Goal: Find specific page/section: Find specific page/section

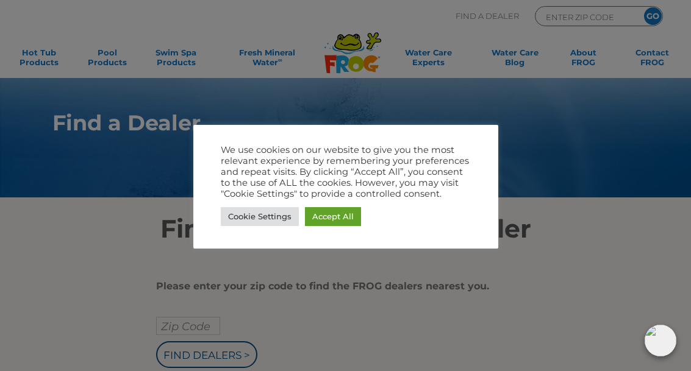
click at [344, 213] on link "Accept All" at bounding box center [333, 216] width 56 height 19
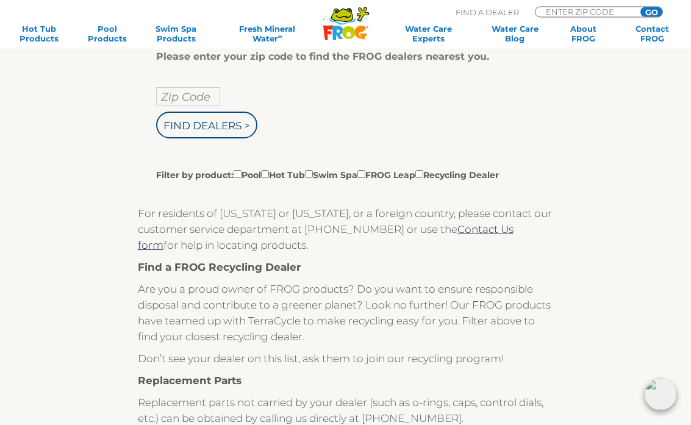
scroll to position [230, 0]
click at [279, 181] on label "Filter by product: Pool Hot Tub Swim Spa FROG Leap Recycling Dealer" at bounding box center [327, 174] width 343 height 13
click at [241, 178] on input "Filter by product: Pool Hot Tub Swim Spa FROG Leap Recycling Dealer" at bounding box center [238, 174] width 8 height 8
checkbox input "true"
click at [269, 176] on input "Filter by product: Pool Hot Tub Swim Spa FROG Leap Recycling Dealer" at bounding box center [265, 174] width 8 height 8
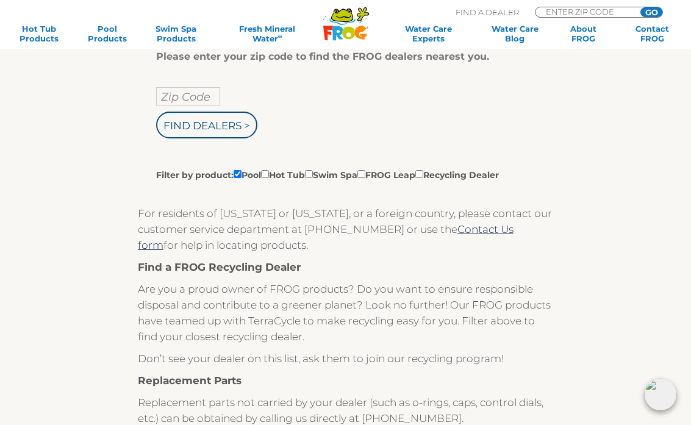
checkbox input "true"
click at [238, 181] on label "Filter by product: Pool Hot Tub Swim Spa FROG Leap Recycling Dealer" at bounding box center [327, 174] width 343 height 13
click at [238, 178] on input "Filter by product: Pool Hot Tub Swim Spa FROG Leap Recycling Dealer" at bounding box center [238, 174] width 8 height 8
checkbox input "false"
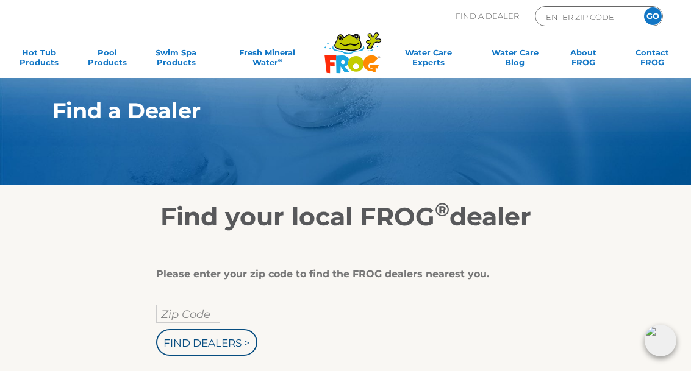
scroll to position [0, 0]
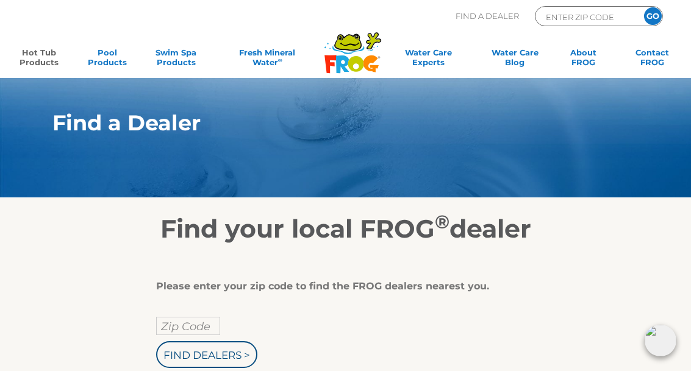
click at [31, 70] on link "Hot Tub Products" at bounding box center [38, 60] width 53 height 24
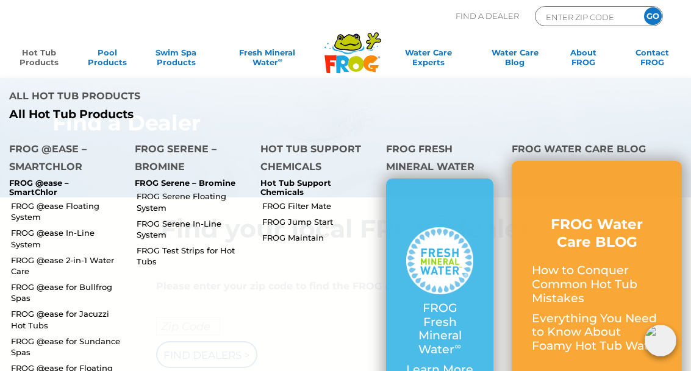
click at [29, 201] on link "FROG @ease Floating System" at bounding box center [68, 212] width 115 height 22
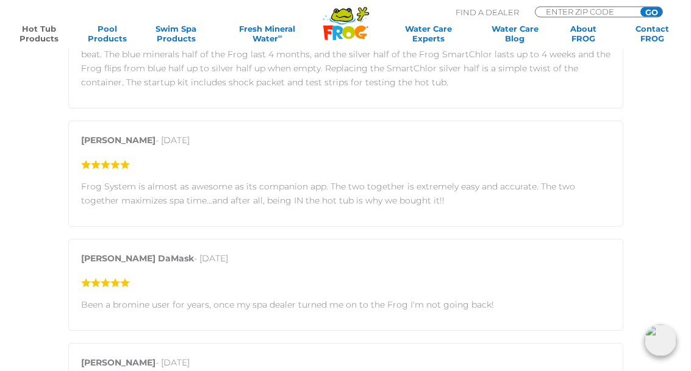
scroll to position [1881, 0]
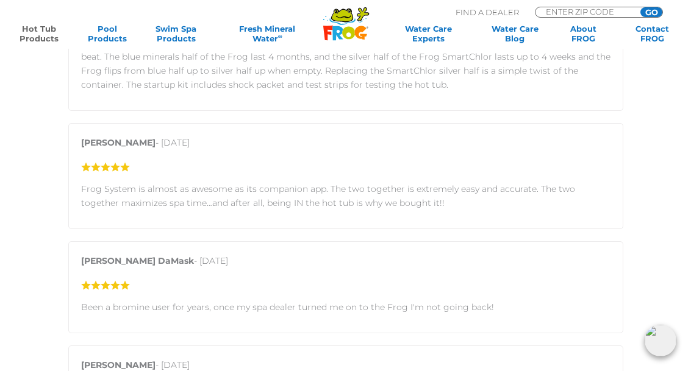
click at [574, 9] on input "ENTER ZIP CODE" at bounding box center [585, 11] width 82 height 9
type input "ENTER ZIP CODE"
click at [607, 9] on input "Zip Code Form" at bounding box center [585, 11] width 82 height 9
type input "84124"
click at [658, 3] on div ".st130{clip-path:url(#SVGID_2_);fill-rule:evenodd;clip-rule:evenodd;fill:#C3CC0…" at bounding box center [345, 25] width 666 height 50
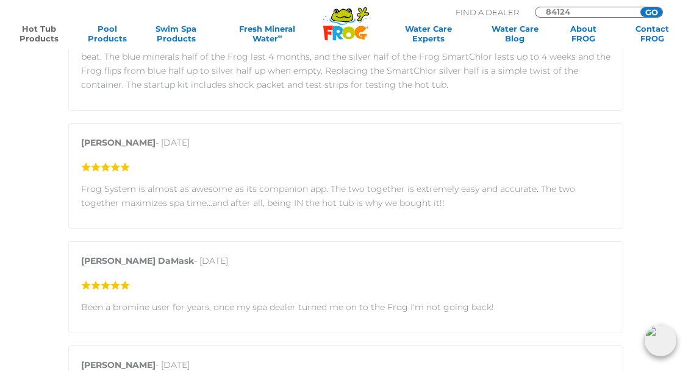
click at [640, 20] on div "MENU MENU Hot Tub Products All Hot Tub Products All Hot Tub Products FROG @ease…" at bounding box center [345, 30] width 666 height 30
click at [652, 12] on input "GO" at bounding box center [651, 12] width 22 height 10
click at [658, 14] on input "GO" at bounding box center [651, 12] width 22 height 10
click at [649, 25] on link "Contact FROG" at bounding box center [652, 34] width 53 height 20
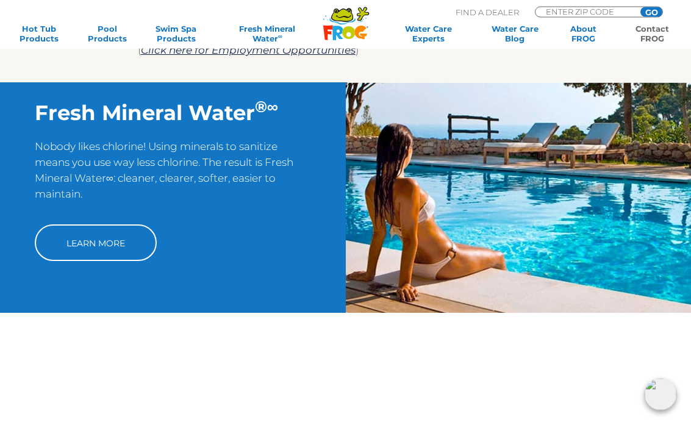
scroll to position [1029, 0]
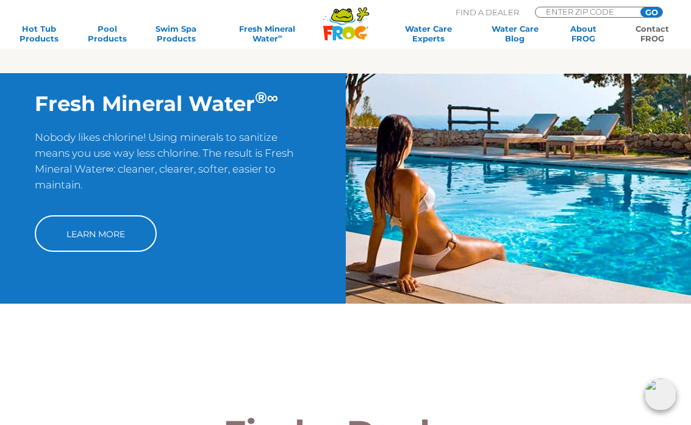
click at [650, 207] on img at bounding box center [519, 188] width 346 height 230
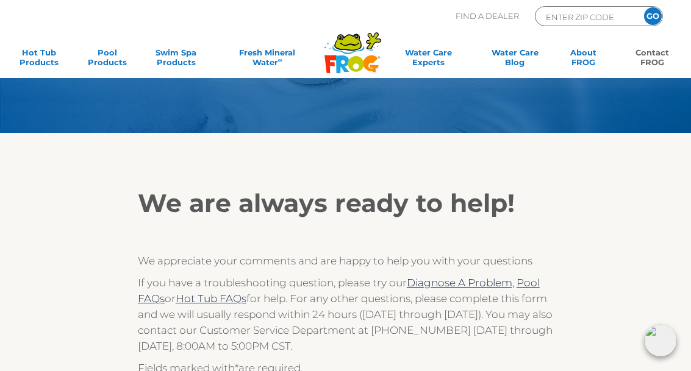
scroll to position [0, 0]
